Goal: Task Accomplishment & Management: Use online tool/utility

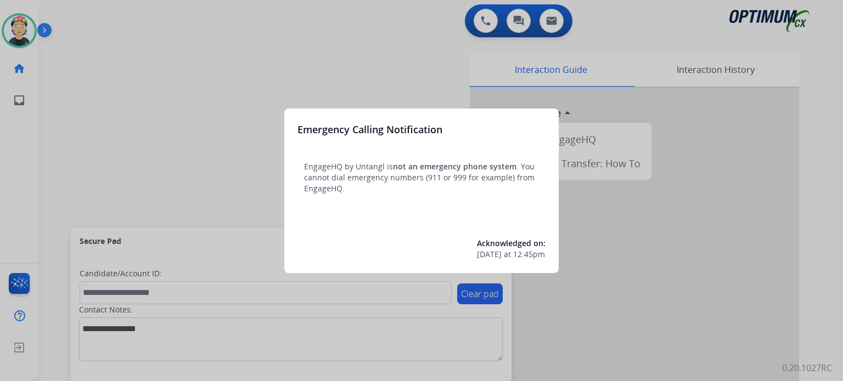
click at [20, 29] on div at bounding box center [421, 190] width 843 height 381
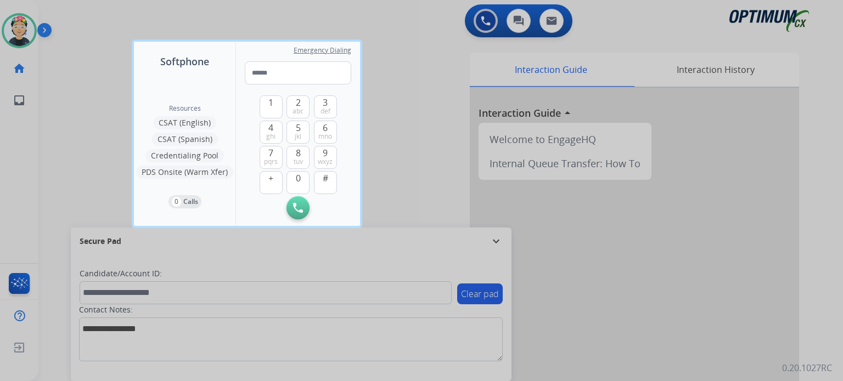
click at [20, 29] on div at bounding box center [421, 190] width 843 height 381
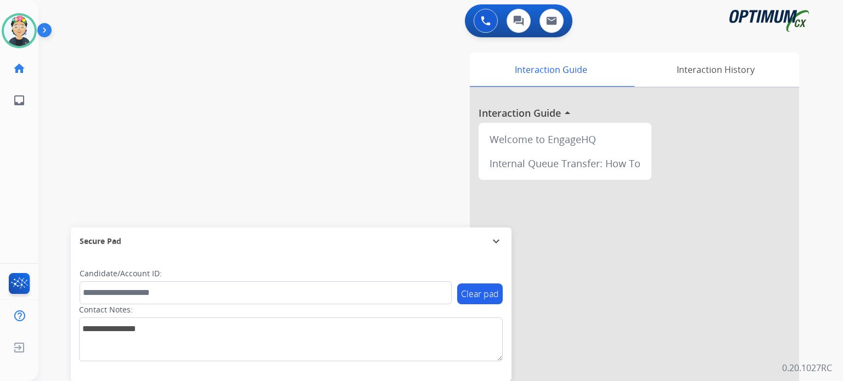
click at [20, 29] on img at bounding box center [19, 30] width 31 height 31
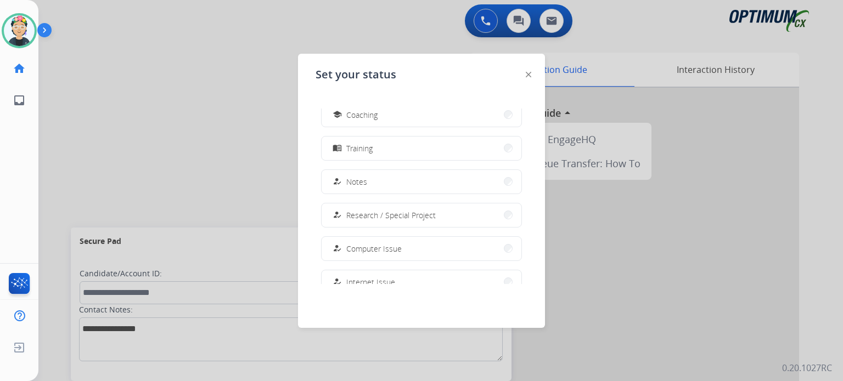
scroll to position [273, 0]
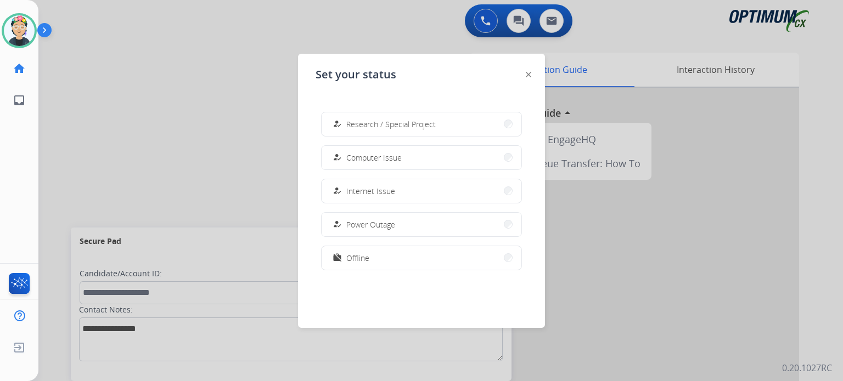
drag, startPoint x: 380, startPoint y: 124, endPoint x: 357, endPoint y: 114, distance: 24.8
click at [379, 123] on span "Research / Special Project" at bounding box center [390, 124] width 89 height 12
